Goal: Entertainment & Leisure: Browse casually

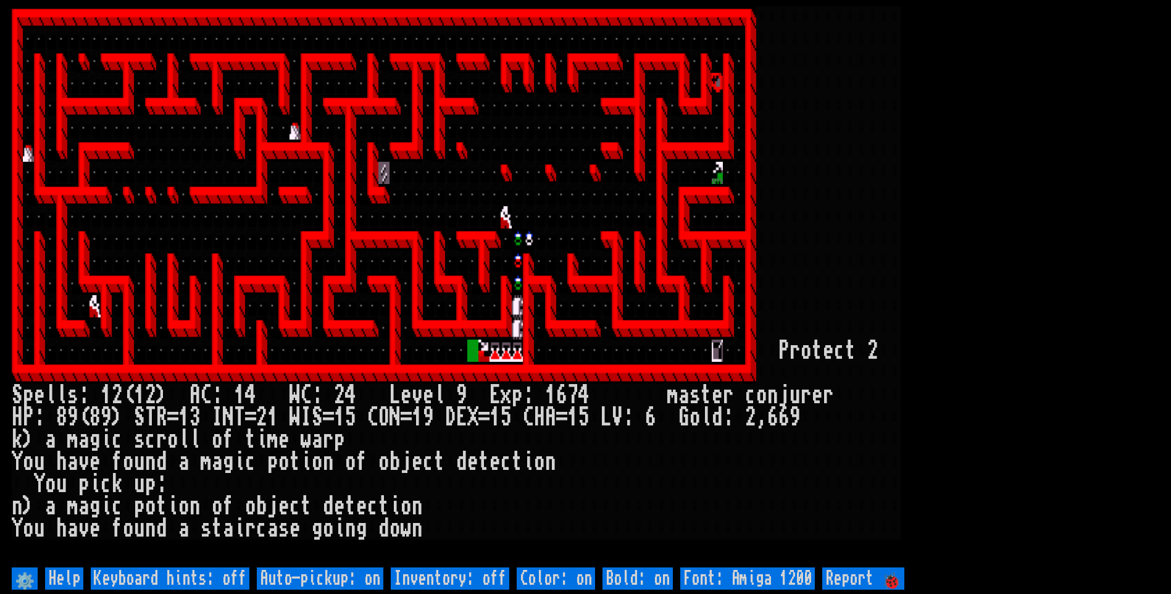
drag, startPoint x: 0, startPoint y: 0, endPoint x: 701, endPoint y: 338, distance: 778.4
click at [728, 326] on div at bounding box center [728, 328] width 11 height 22
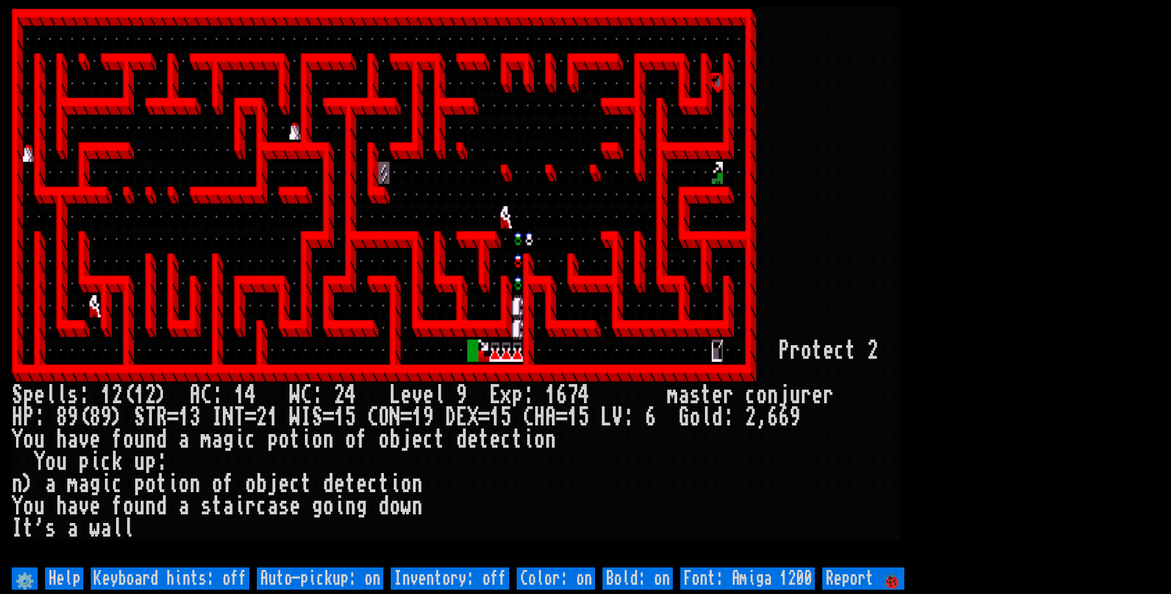
click at [344, 574] on off "Auto-pickup: on" at bounding box center [320, 578] width 127 height 22
type off "Auto-pickup: off"
